Goal: Information Seeking & Learning: Understand process/instructions

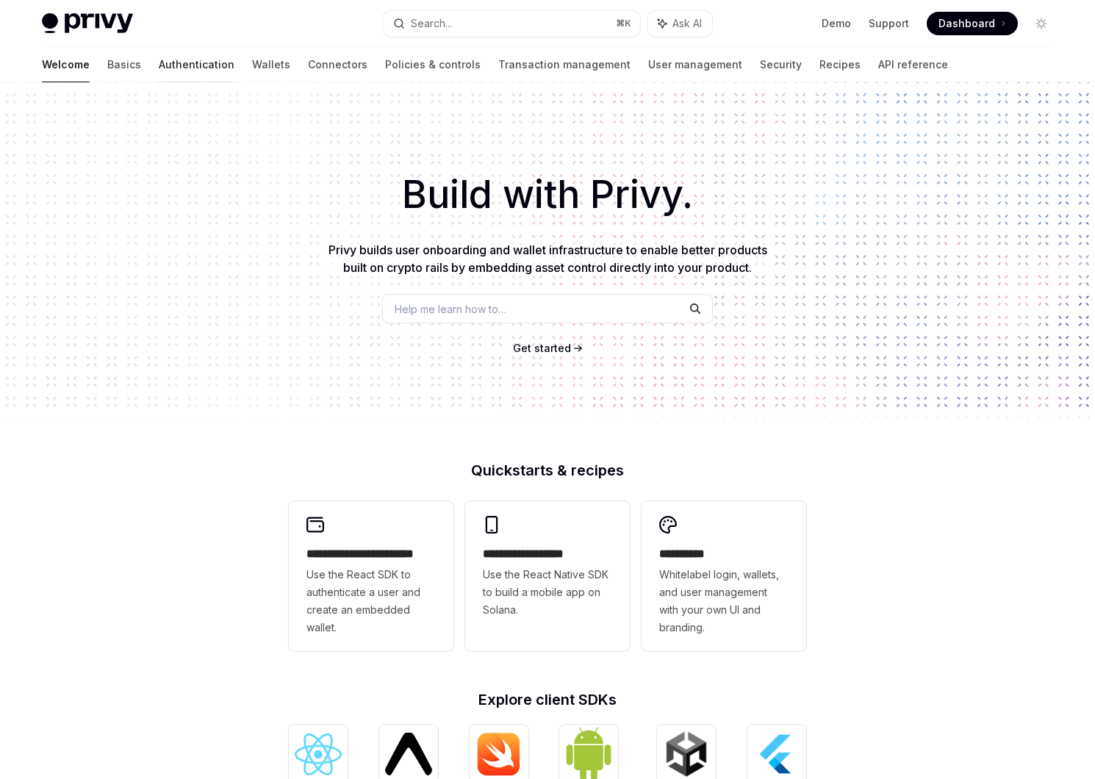
click at [159, 71] on link "Authentication" at bounding box center [197, 64] width 76 height 35
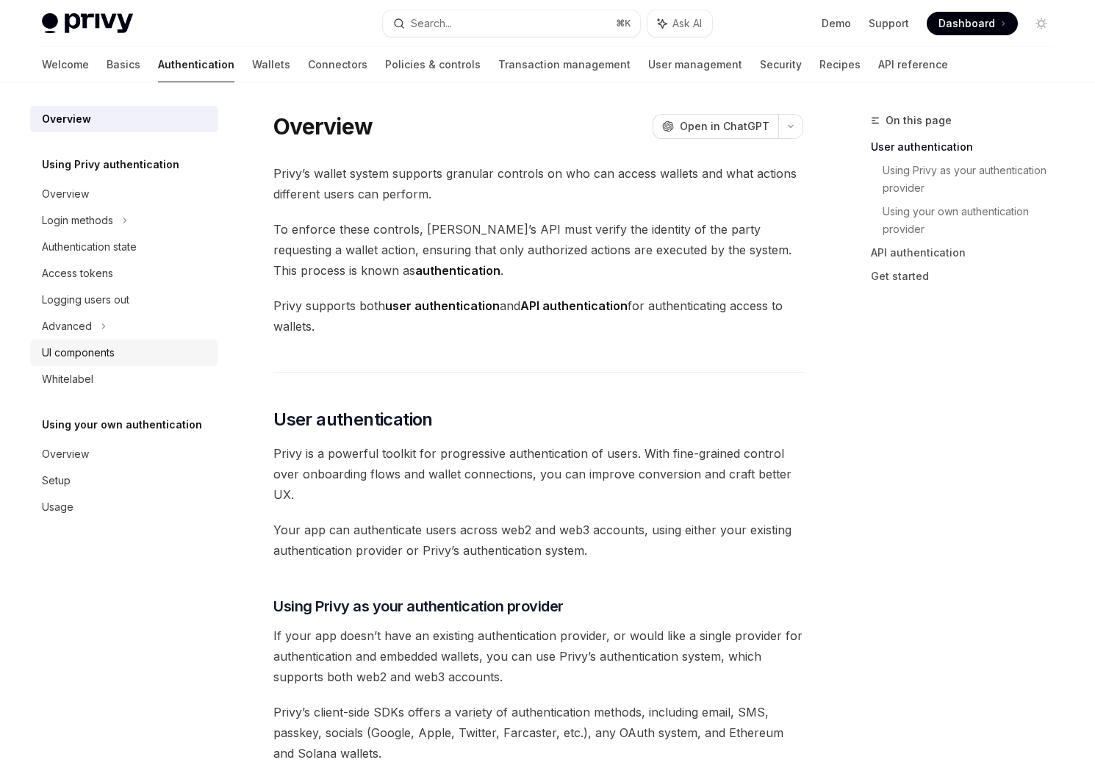
click at [87, 344] on div "UI components" at bounding box center [78, 353] width 73 height 18
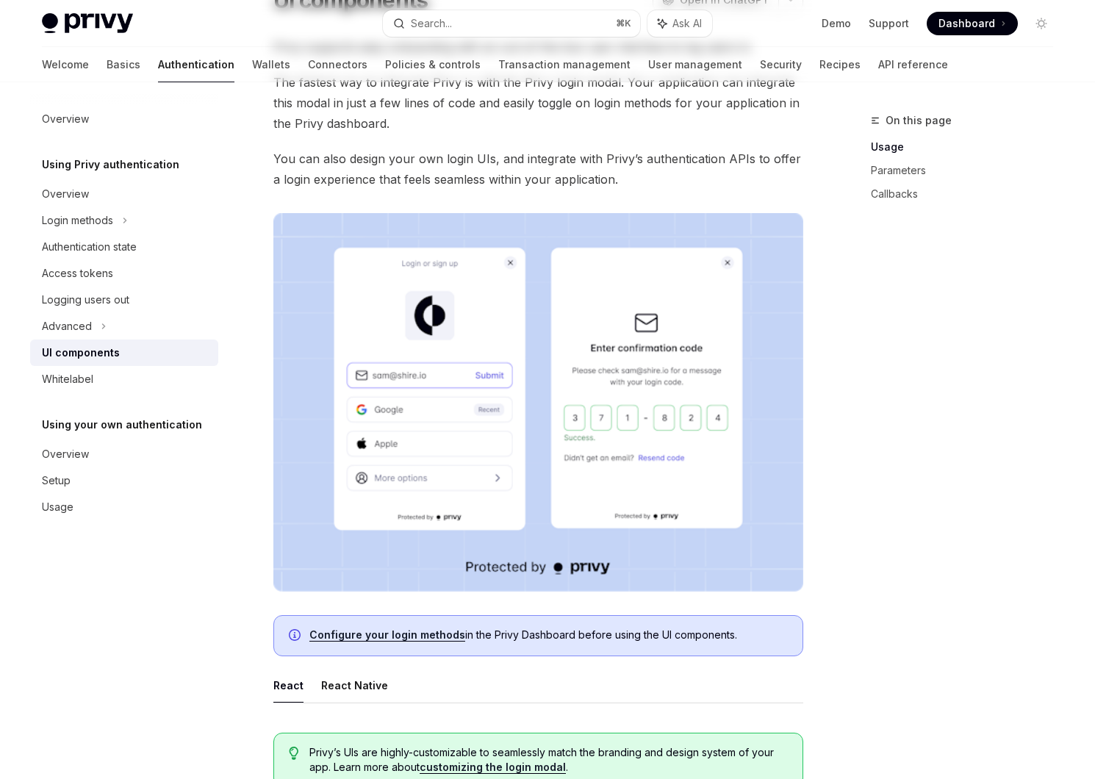
scroll to position [159, 0]
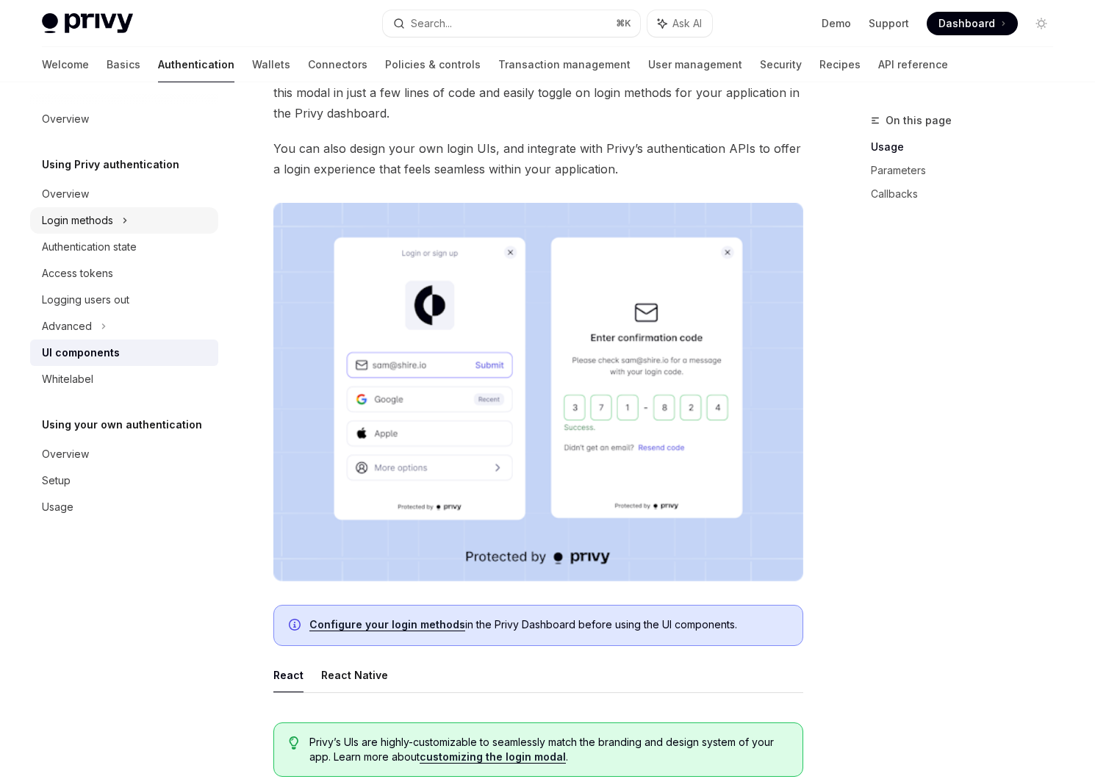
click at [98, 223] on div "Login methods" at bounding box center [77, 221] width 71 height 18
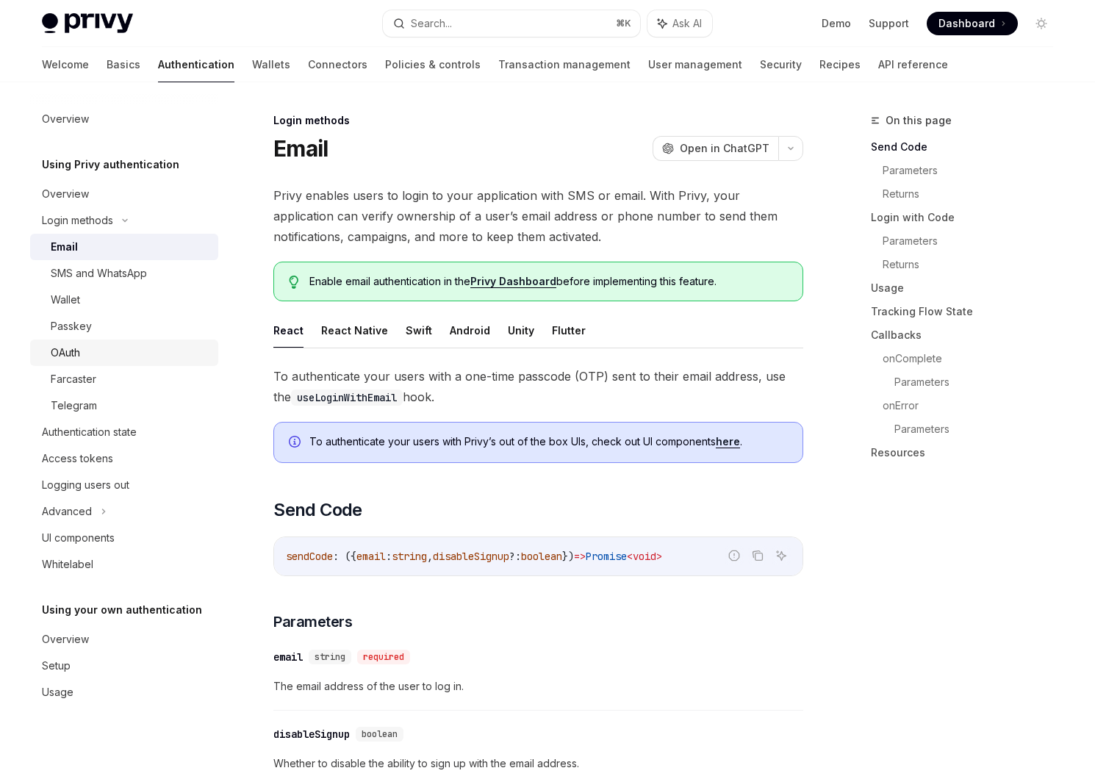
click at [83, 359] on div "OAuth" at bounding box center [130, 353] width 159 height 18
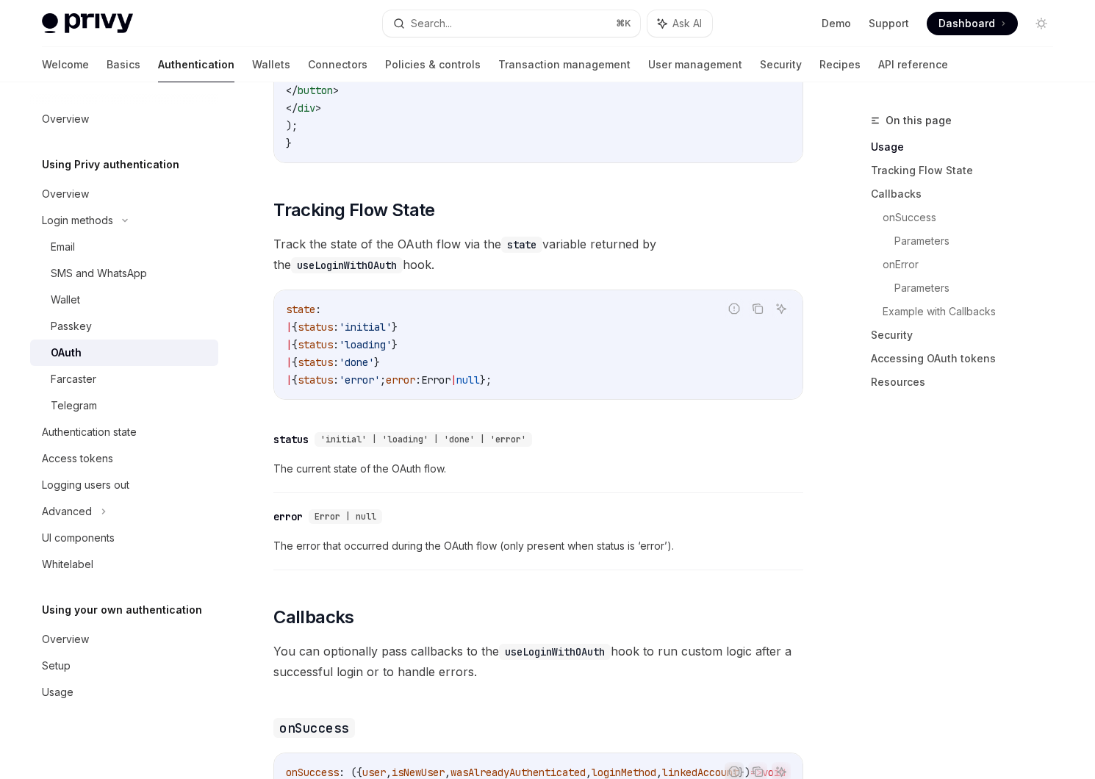
scroll to position [1272, 0]
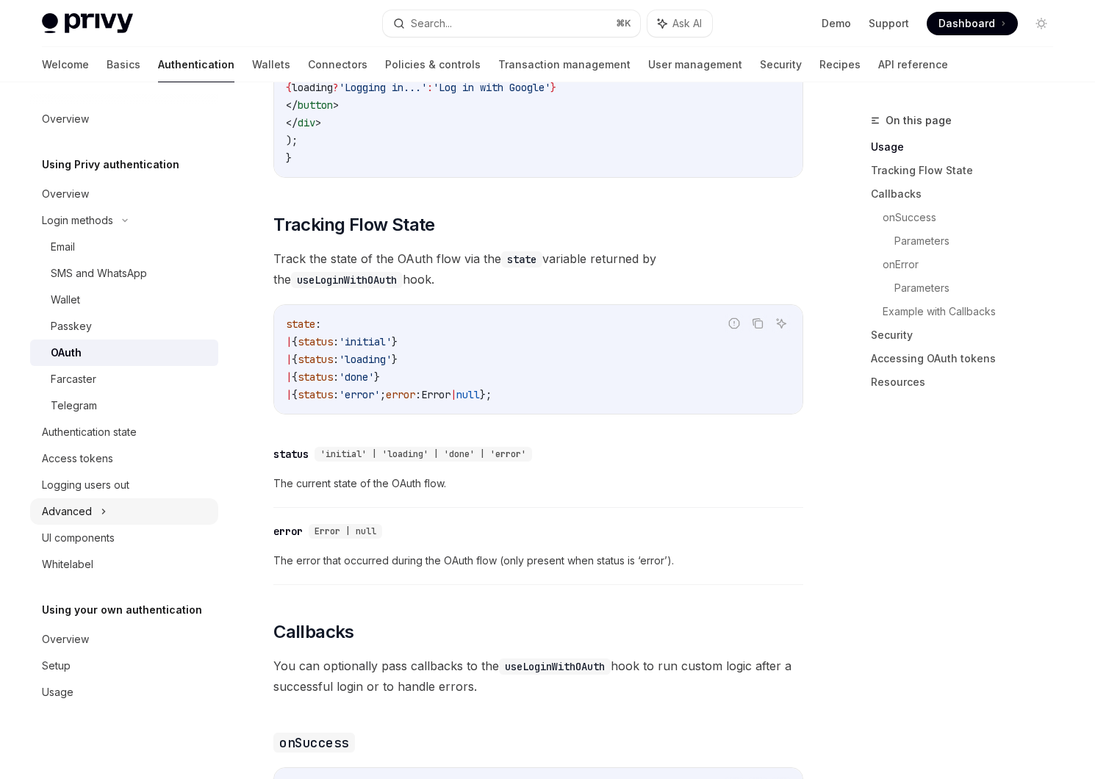
click at [98, 508] on div "Advanced" at bounding box center [124, 511] width 188 height 26
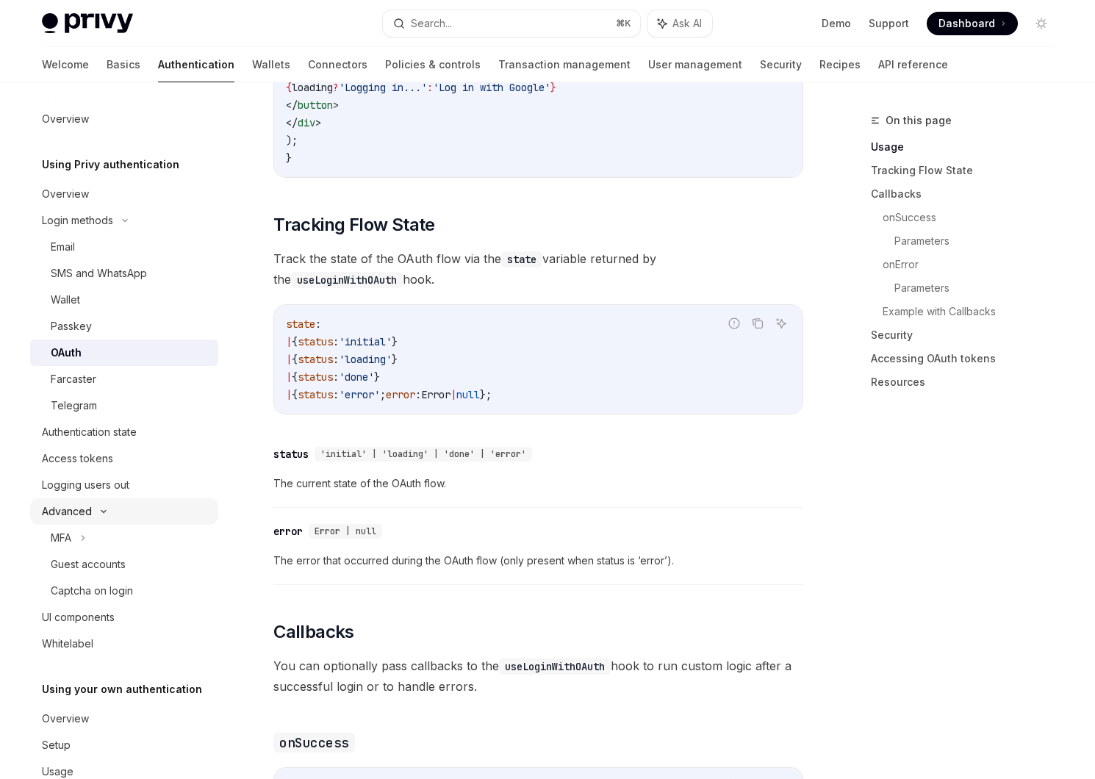
click at [98, 508] on icon at bounding box center [104, 511] width 18 height 6
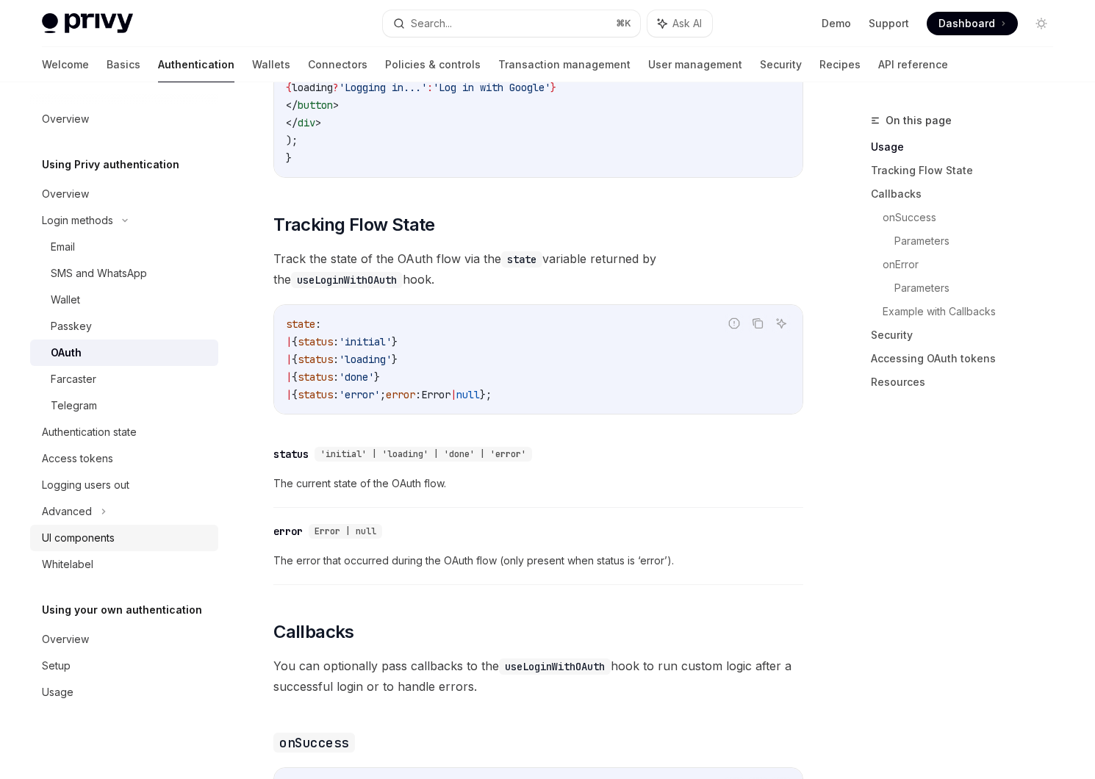
click at [79, 544] on div "UI components" at bounding box center [78, 538] width 73 height 18
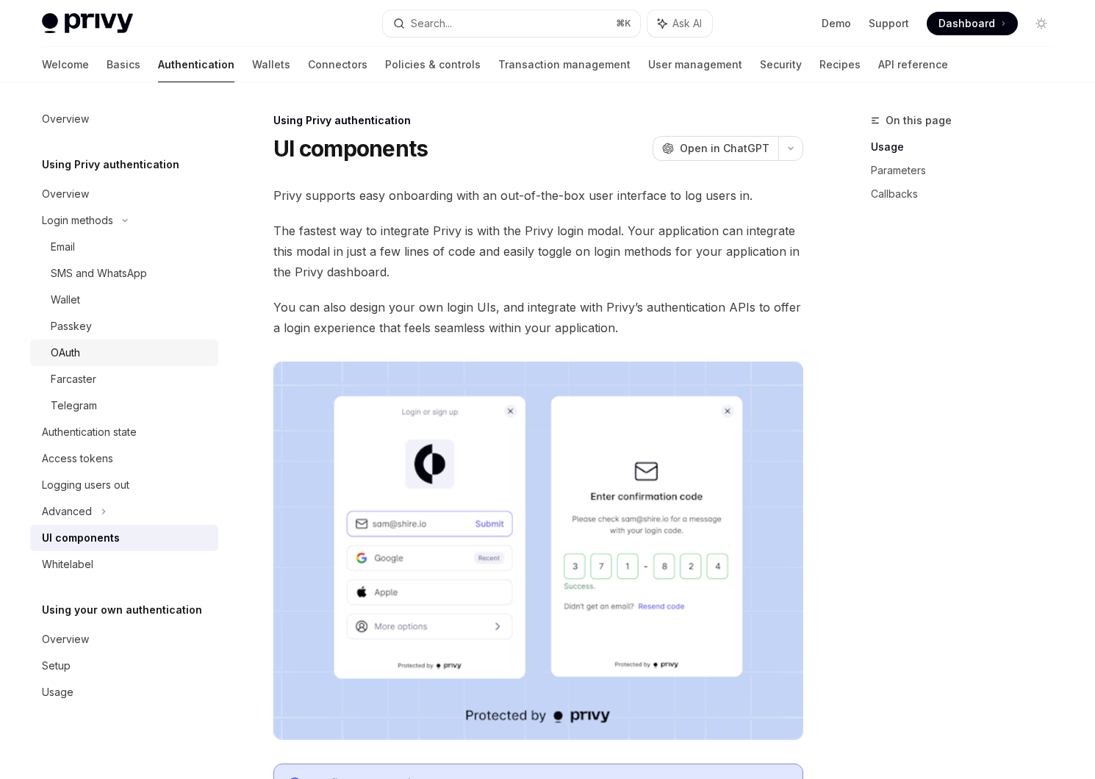
click at [82, 352] on div "OAuth" at bounding box center [130, 353] width 159 height 18
type textarea "*"
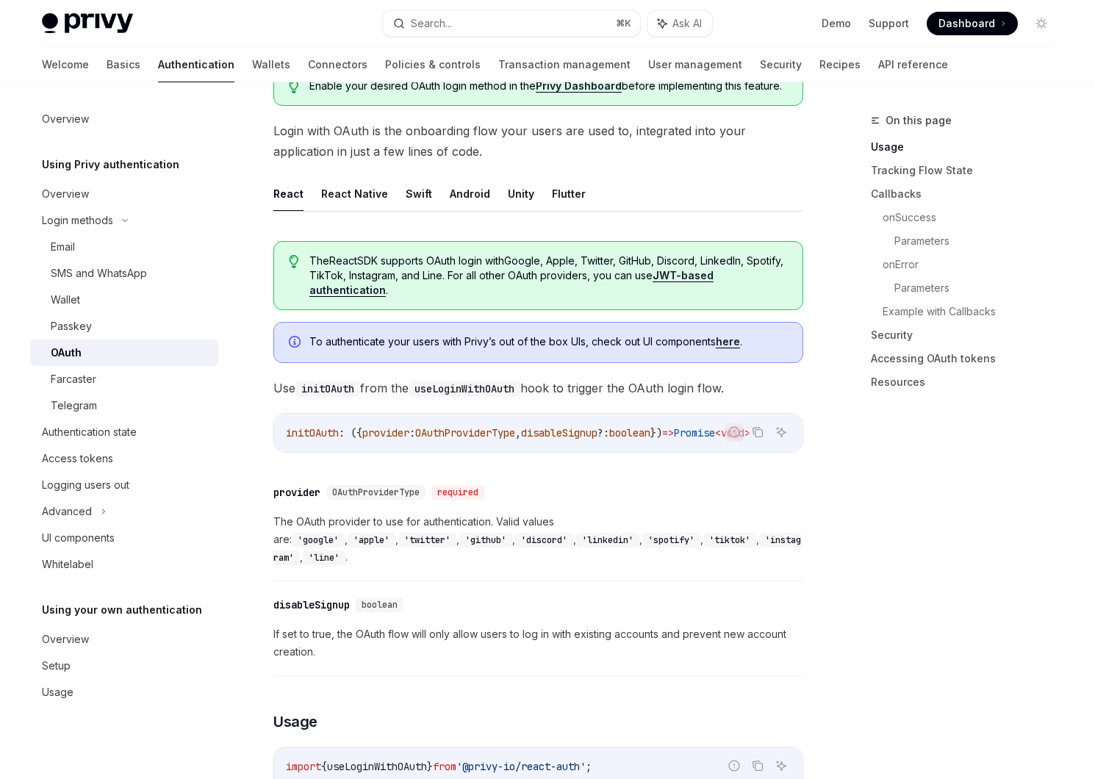
scroll to position [282, 0]
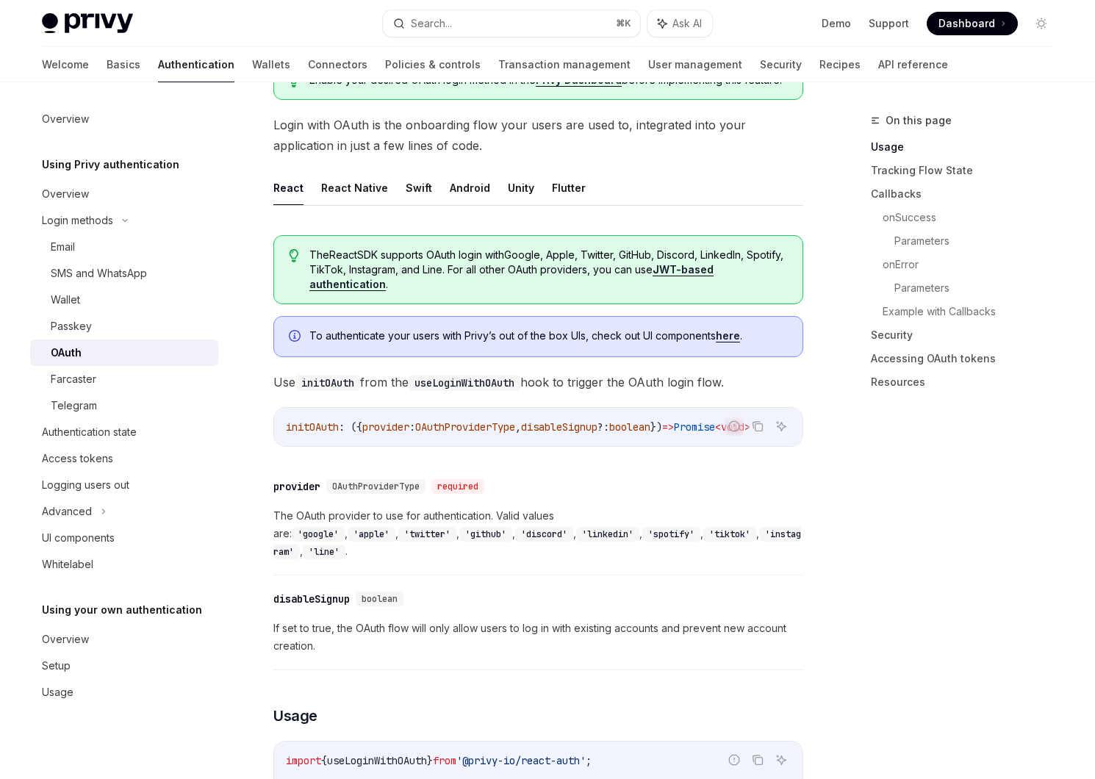
click at [325, 428] on span "initOAuth" at bounding box center [312, 426] width 53 height 13
copy span "initOAuth"
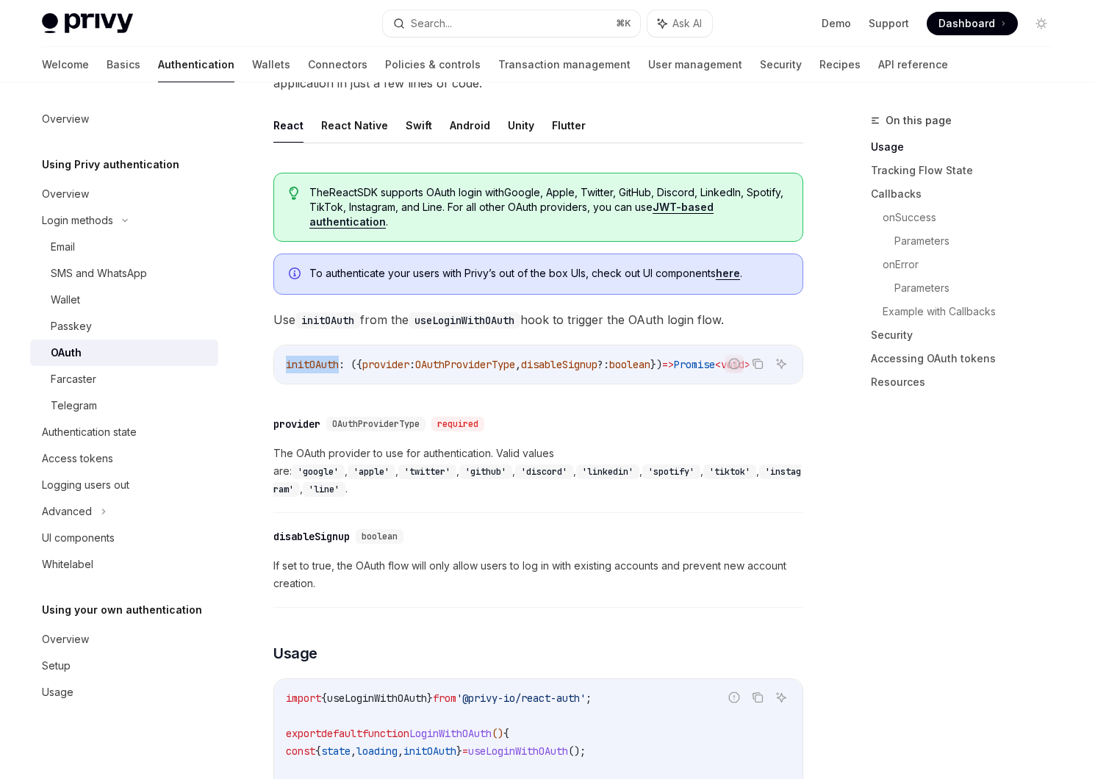
scroll to position [338, 0]
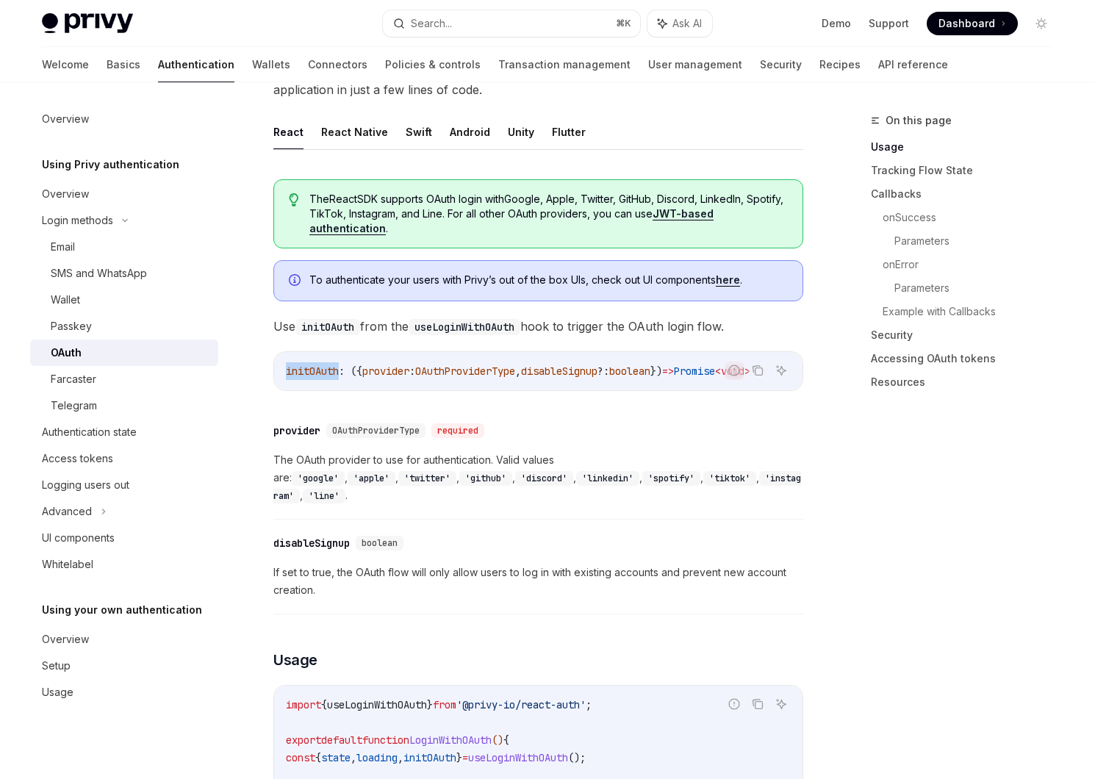
click at [297, 360] on div "initOAuth : ({ provider : OAuthProviderType , disableSignup ?: boolean }) => Pr…" at bounding box center [538, 371] width 528 height 38
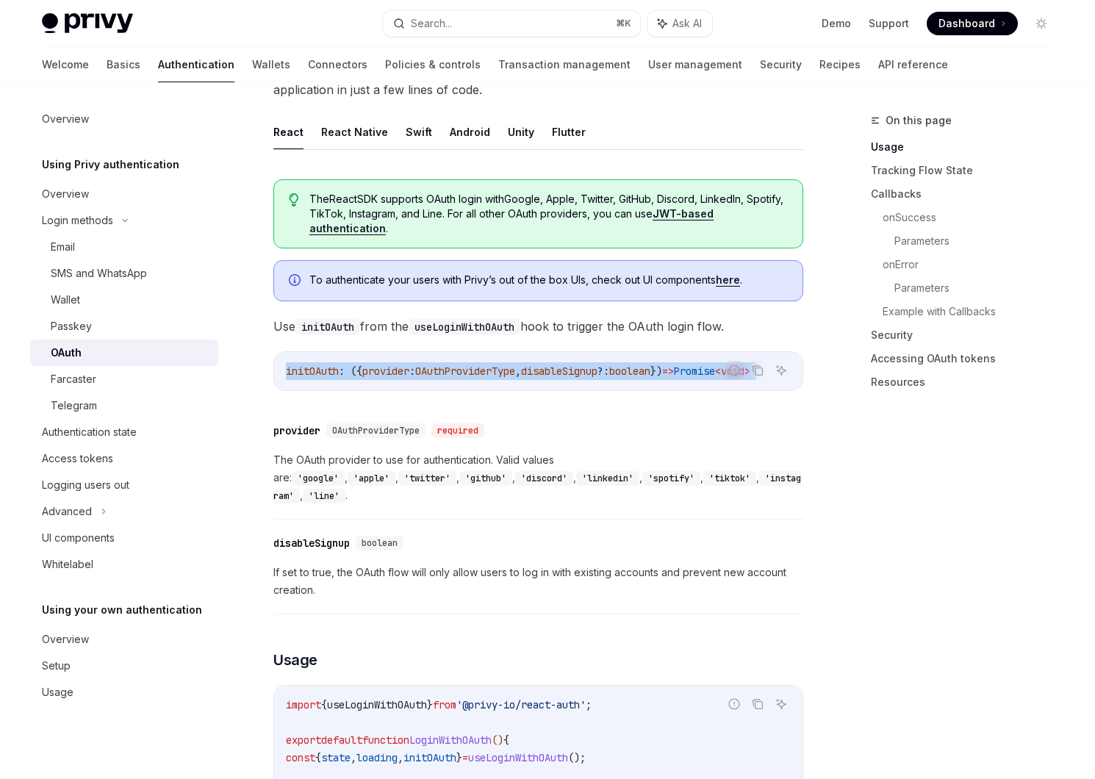
click at [297, 360] on div "initOAuth : ({ provider : OAuthProviderType , disableSignup ?: boolean }) => Pr…" at bounding box center [538, 371] width 528 height 38
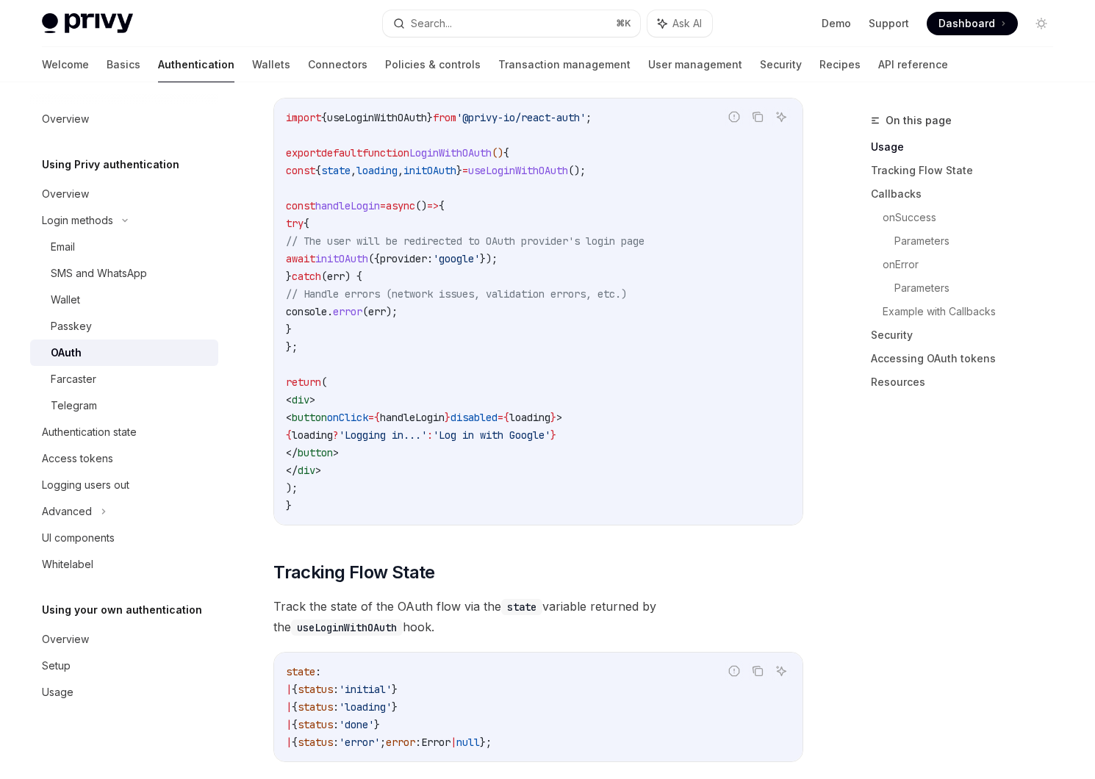
scroll to position [928, 0]
